Goal: Task Accomplishment & Management: Manage account settings

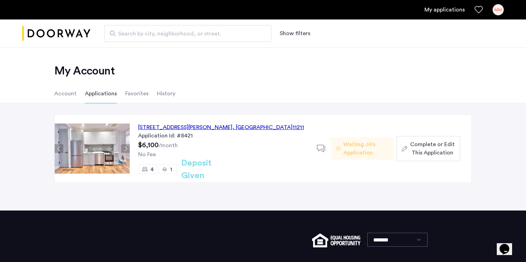
click at [359, 148] on span "Waiting JA's Application" at bounding box center [365, 148] width 44 height 17
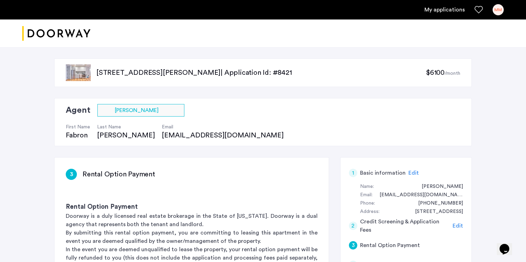
click at [496, 12] on div "MM" at bounding box center [497, 9] width 11 height 11
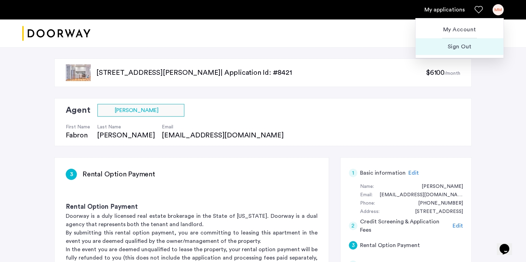
click at [473, 46] on span "Sign Out" at bounding box center [459, 46] width 76 height 8
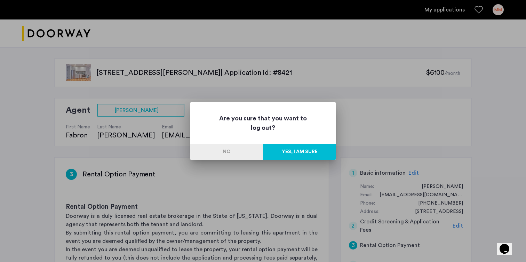
click at [304, 151] on button "Yes, I am sure" at bounding box center [299, 152] width 73 height 16
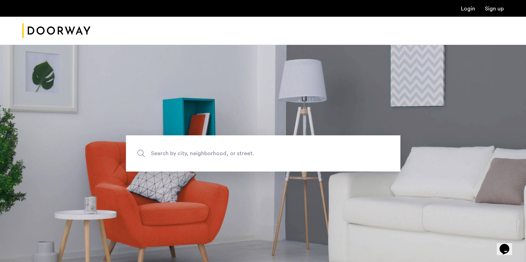
click at [469, 9] on link "Login" at bounding box center [468, 9] width 14 height 6
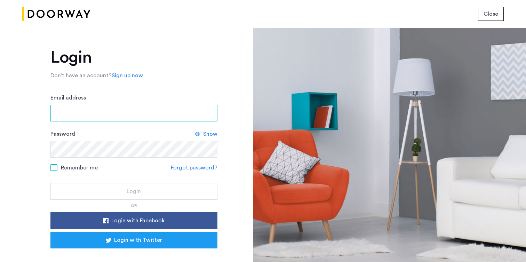
click at [156, 105] on input "Email address" at bounding box center [133, 113] width 167 height 17
type input "**********"
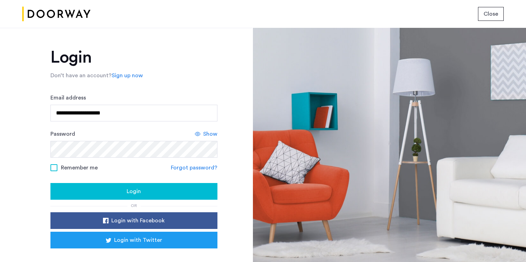
click at [210, 132] on span "Show" at bounding box center [210, 134] width 14 height 8
click at [161, 188] on div "Login" at bounding box center [134, 191] width 156 height 8
